Goal: Information Seeking & Learning: Find specific fact

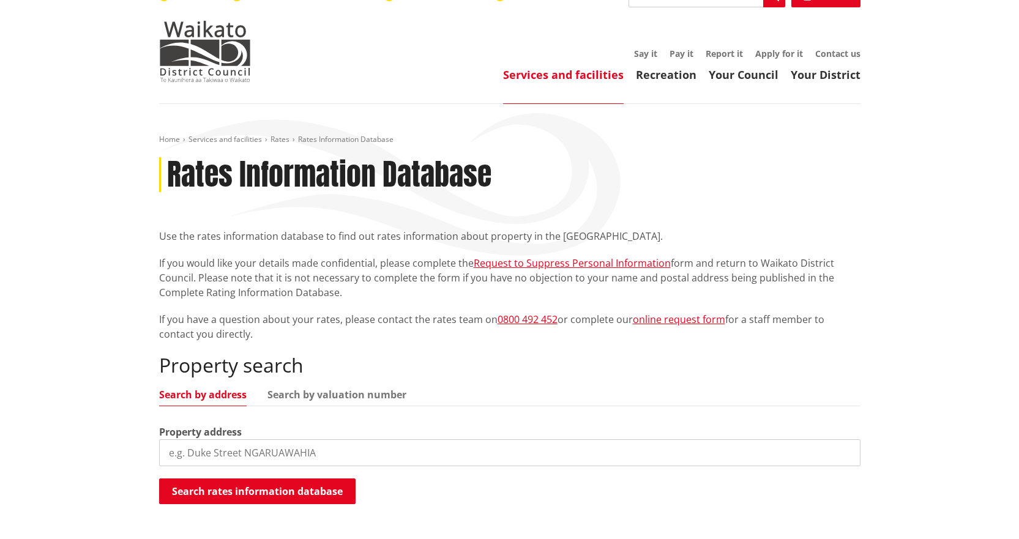
scroll to position [61, 0]
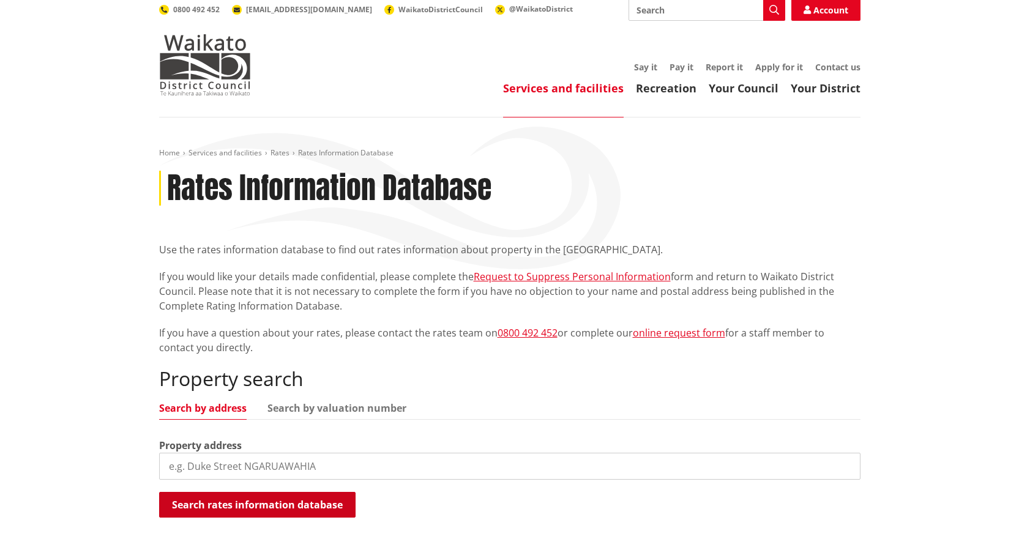
drag, startPoint x: 353, startPoint y: 442, endPoint x: 170, endPoint y: 471, distance: 185.1
click at [170, 471] on div "Property search Search by address Search by valuation number Property address S…" at bounding box center [509, 443] width 701 height 152
type input "aka aka road"
click at [313, 492] on button "Search rates information database" at bounding box center [257, 505] width 196 height 26
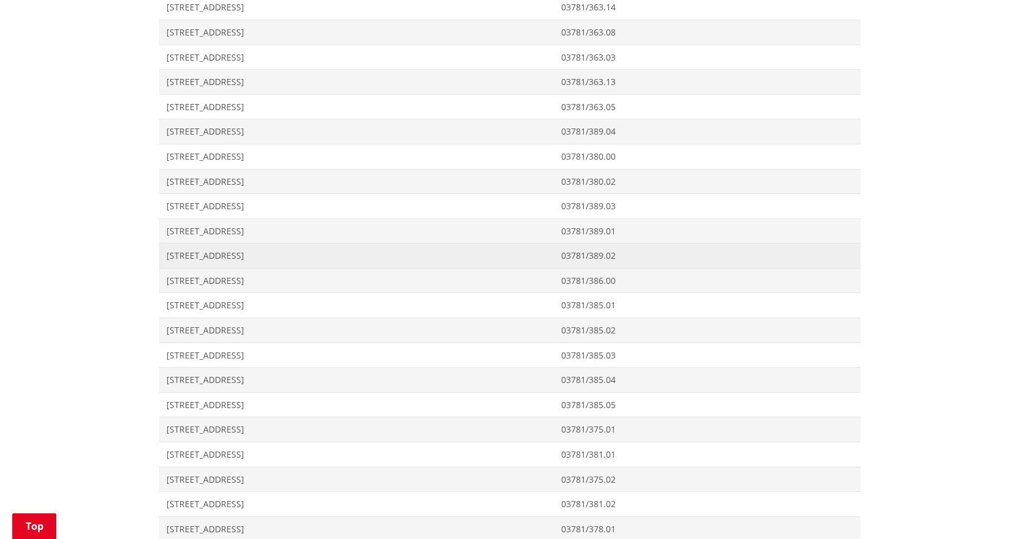
scroll to position [795, 0]
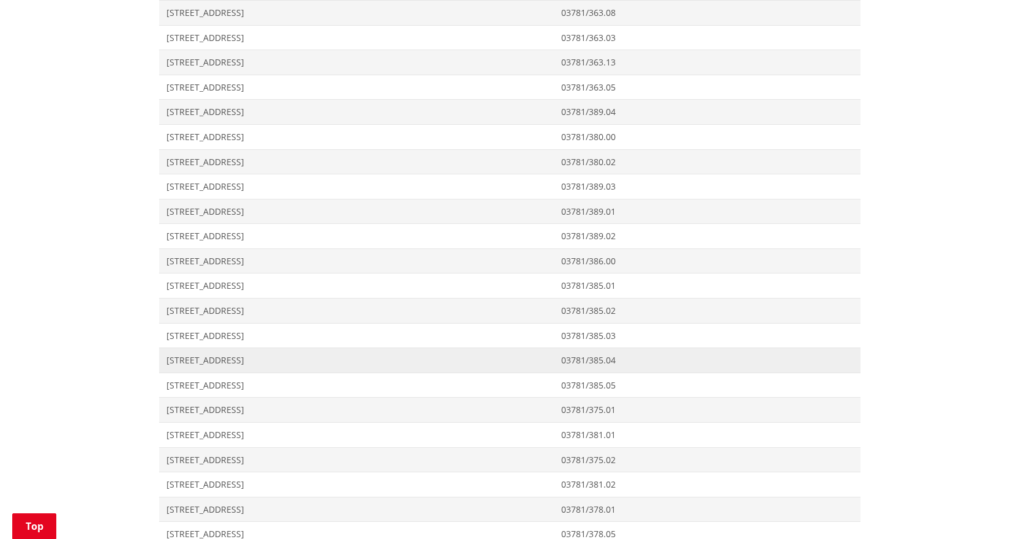
click at [238, 354] on span "[STREET_ADDRESS]" at bounding box center [356, 360] width 380 height 12
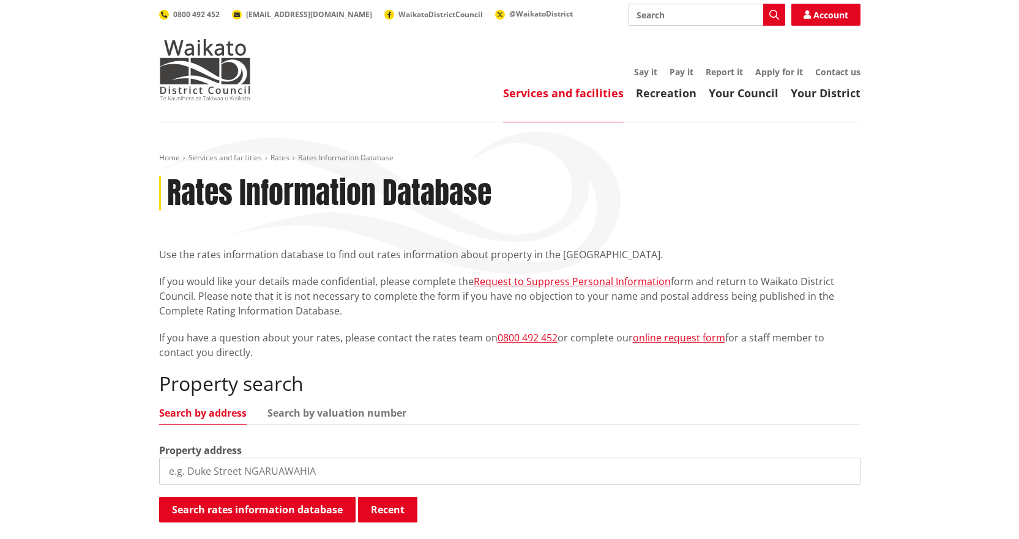
scroll to position [586, 0]
